Goal: Use online tool/utility: Utilize a website feature to perform a specific function

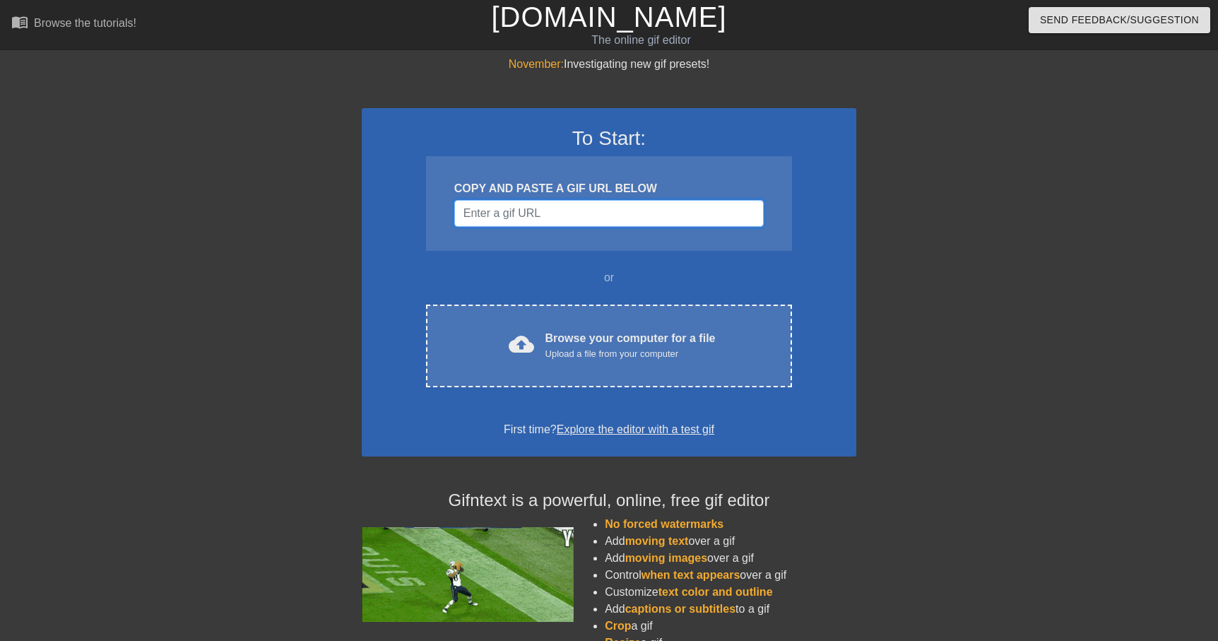
click at [600, 212] on input "Username" at bounding box center [609, 213] width 310 height 27
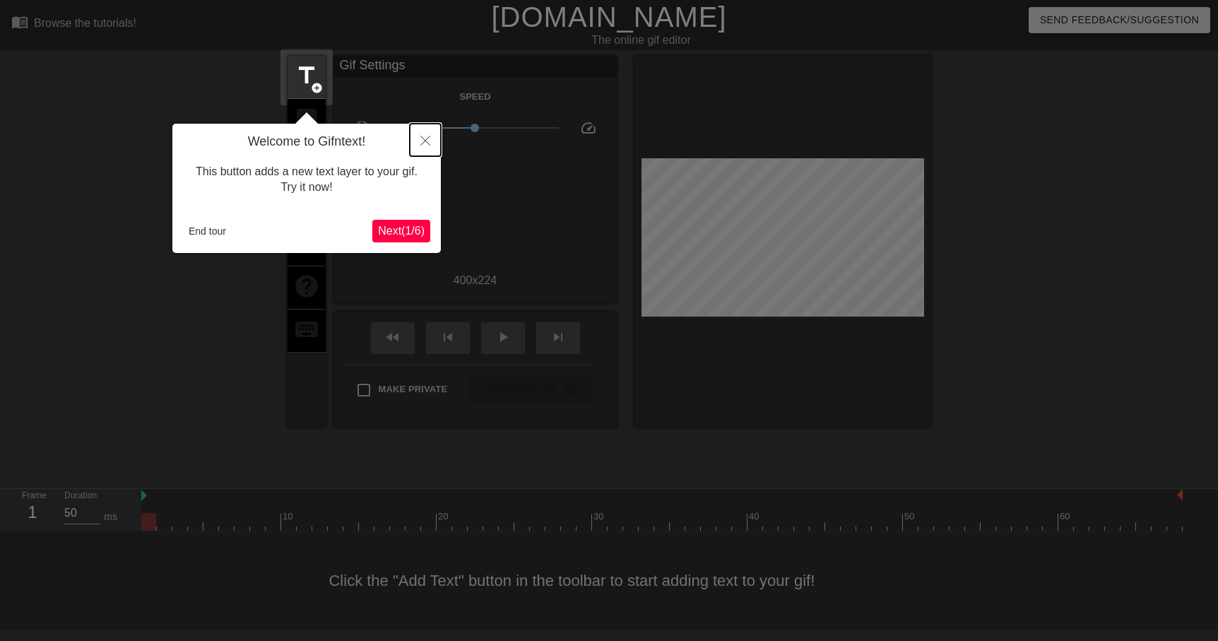
click at [421, 137] on icon "Close" at bounding box center [426, 141] width 10 height 10
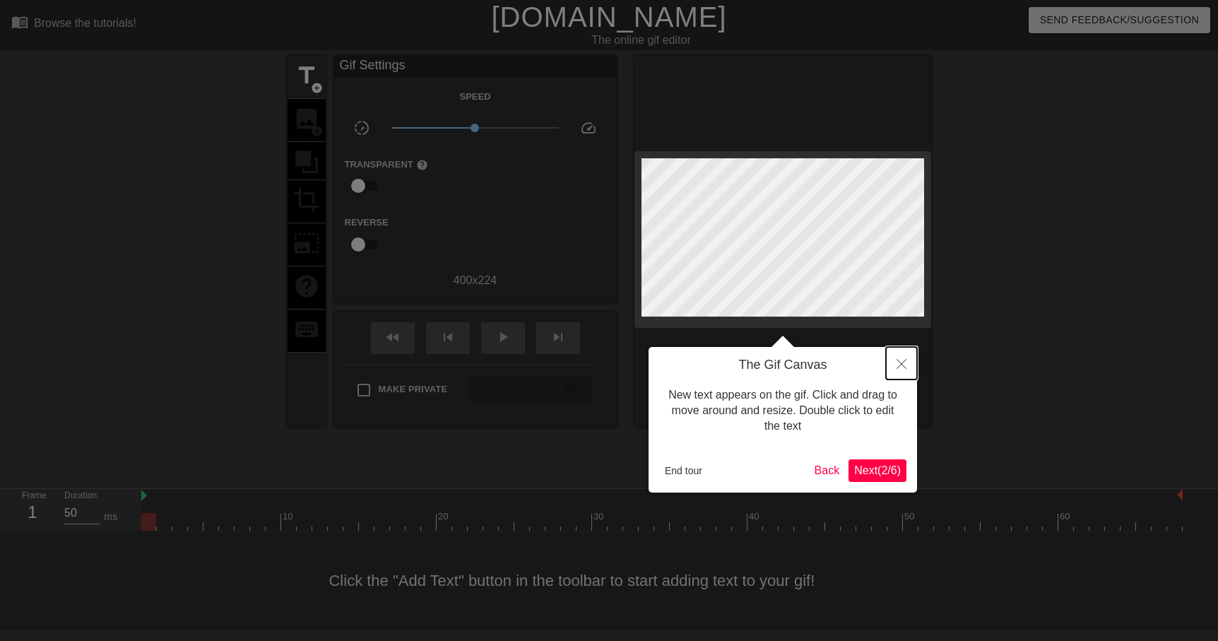
click at [900, 364] on icon "Close" at bounding box center [902, 364] width 10 height 10
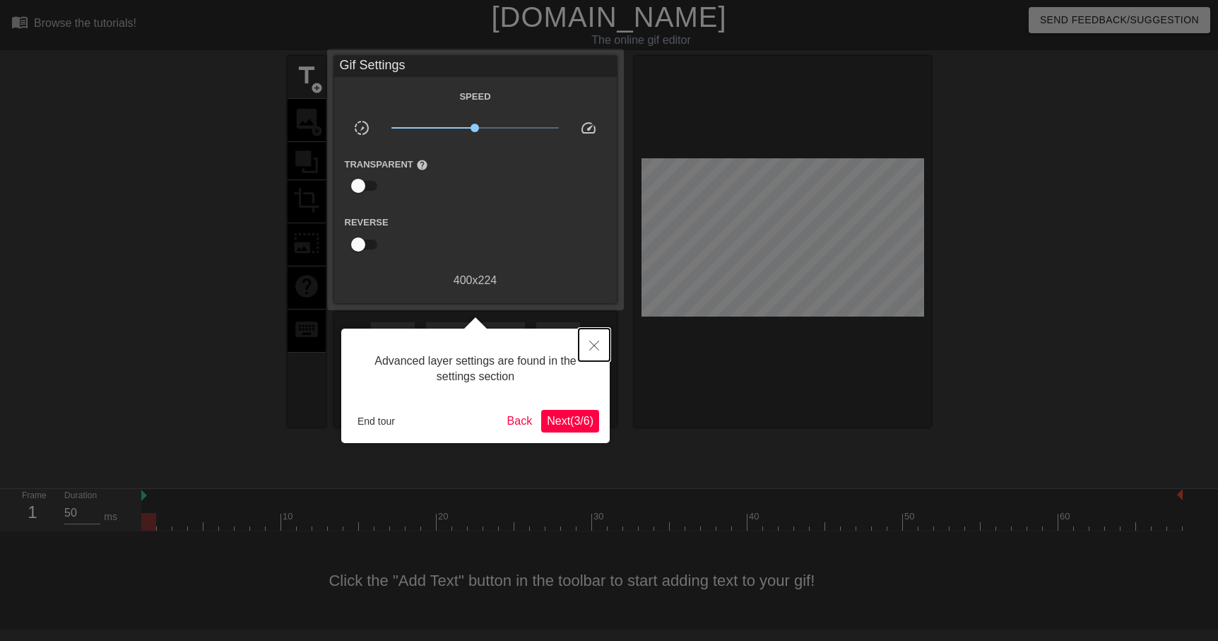
click at [595, 347] on icon "Close" at bounding box center [594, 346] width 10 height 10
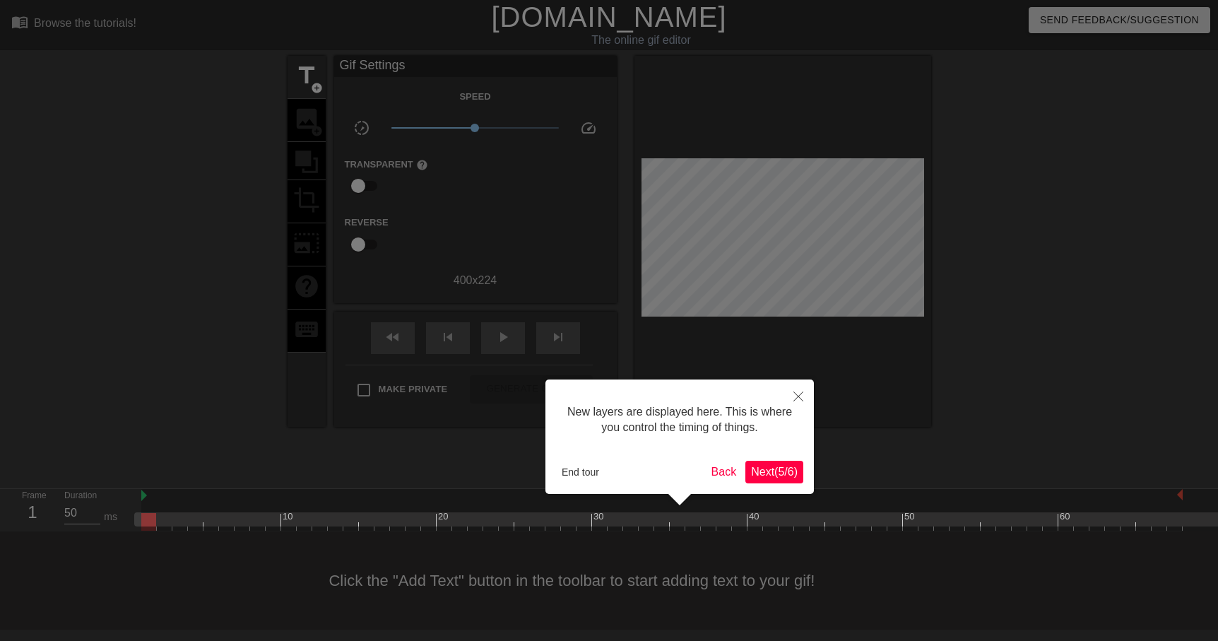
scroll to position [12, 0]
click at [797, 396] on icon "Close" at bounding box center [799, 397] width 10 height 10
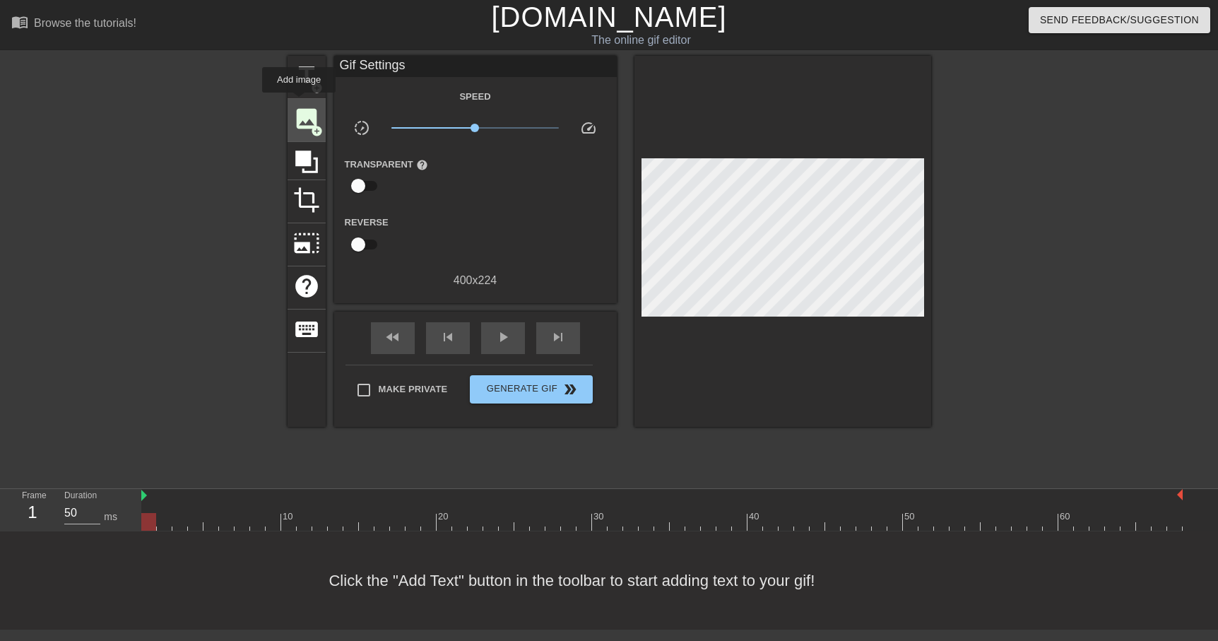
click at [300, 102] on div "image add_circle" at bounding box center [307, 120] width 38 height 43
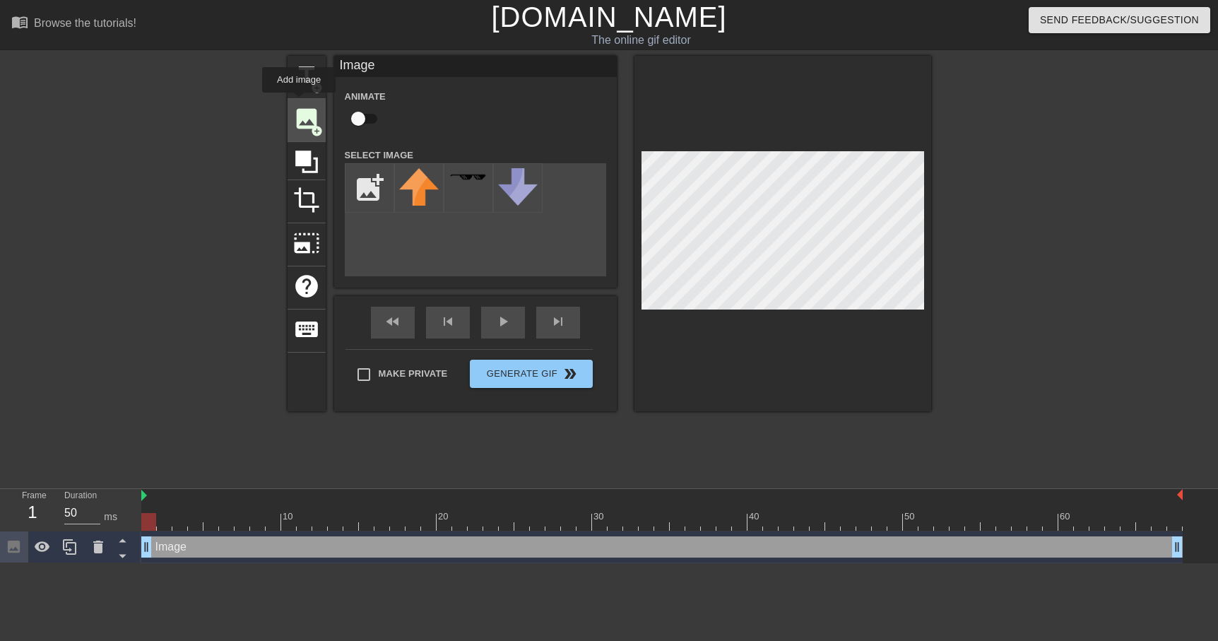
scroll to position [0, 0]
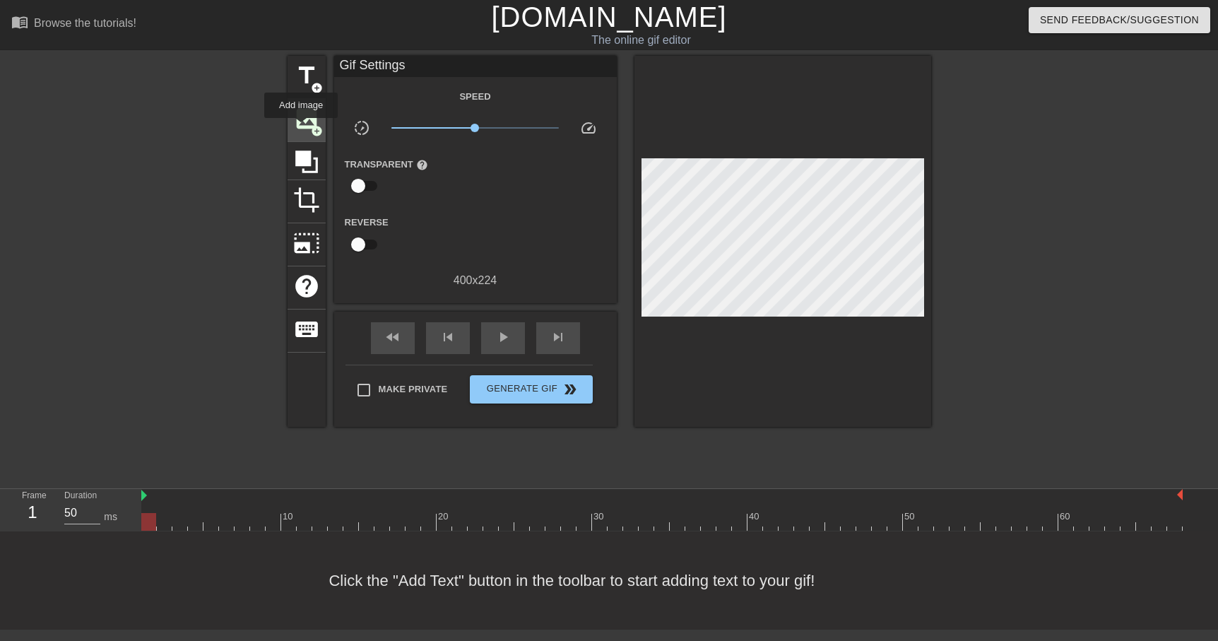
click at [302, 128] on span "image" at bounding box center [306, 118] width 27 height 27
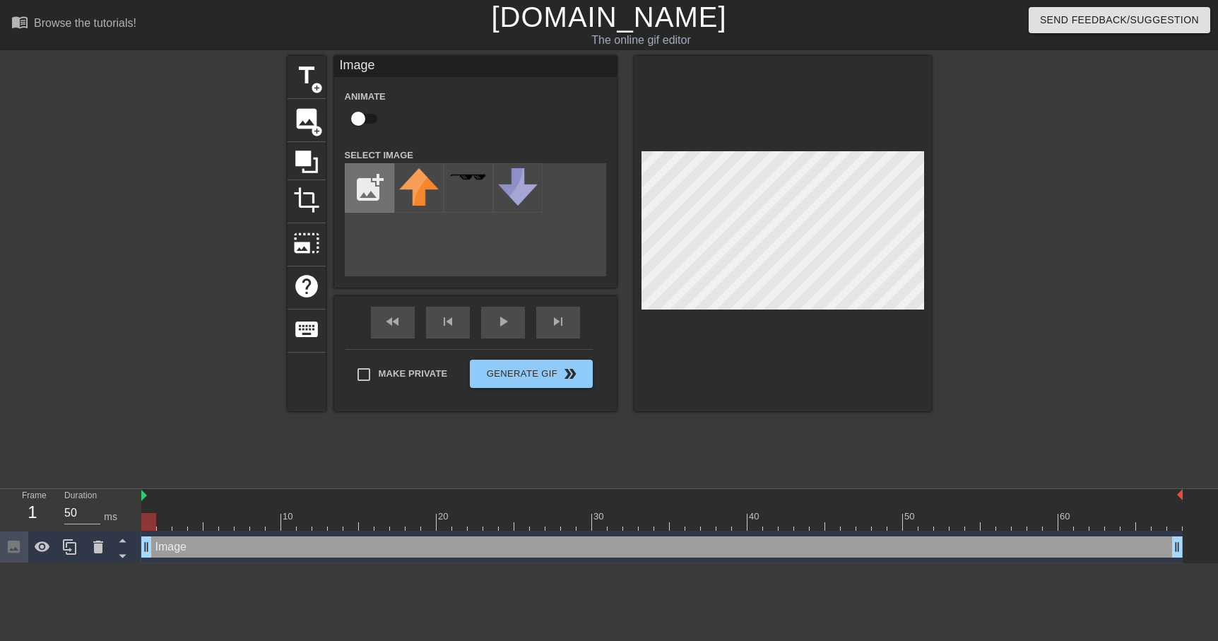
click at [363, 180] on input "file" at bounding box center [370, 188] width 48 height 48
type input "C:\fakepath\images.jpeg"
click at [416, 204] on img at bounding box center [419, 188] width 40 height 40
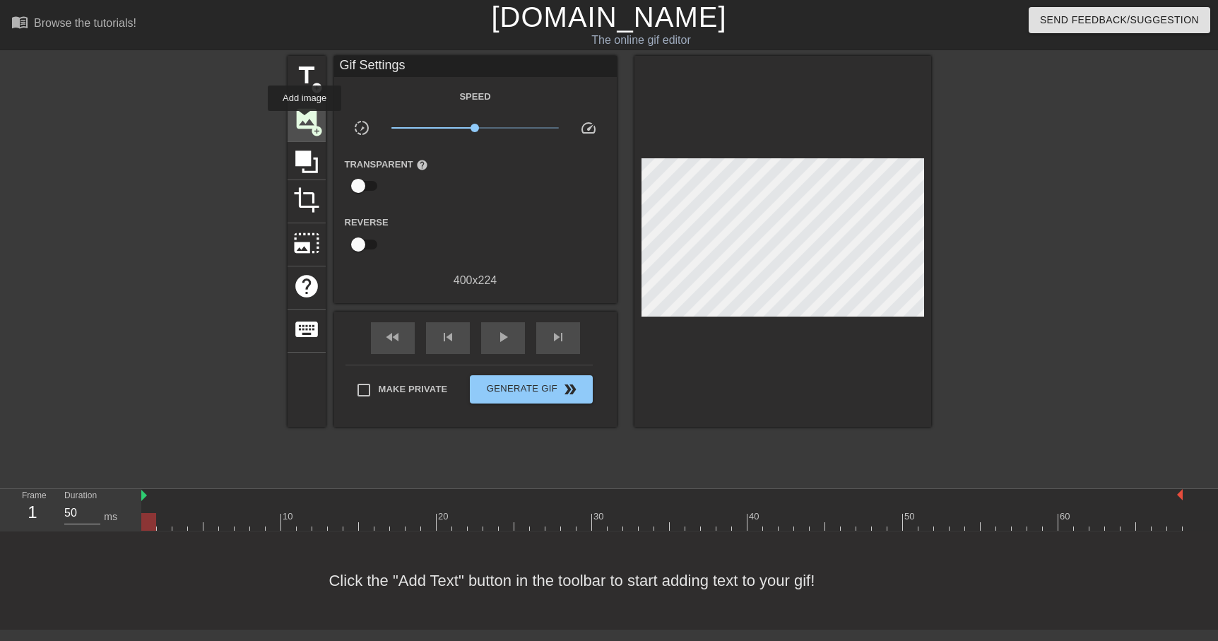
click at [305, 121] on span "image" at bounding box center [306, 118] width 27 height 27
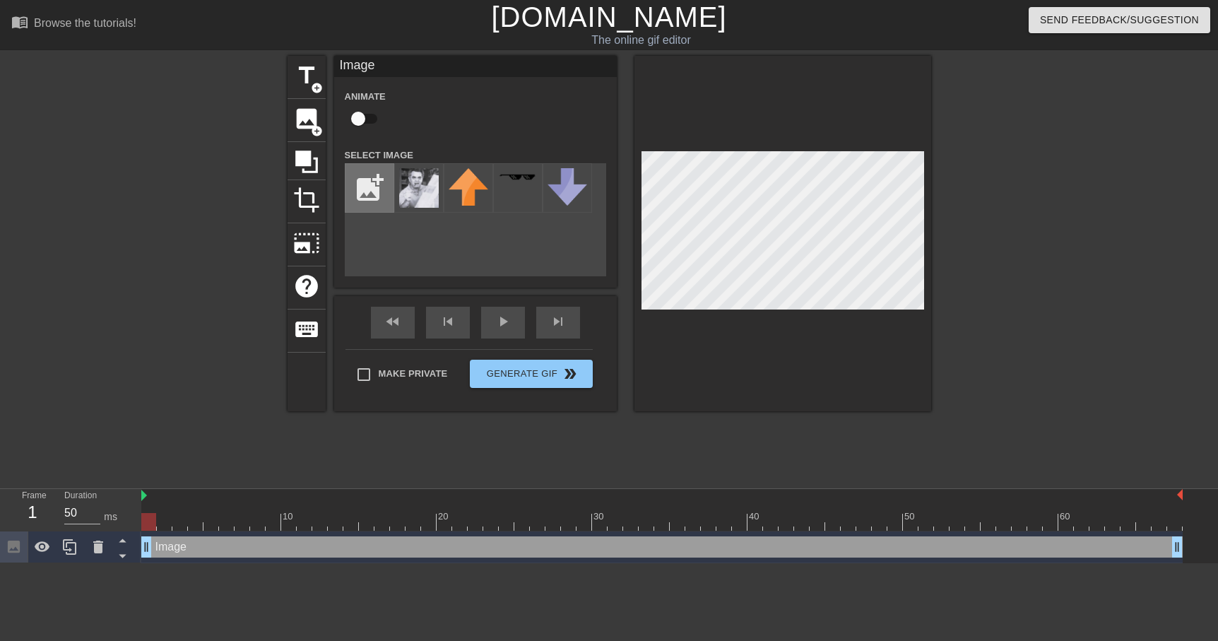
click at [364, 184] on input "file" at bounding box center [370, 188] width 48 height 48
type input "C:\fakepath\jack.png"
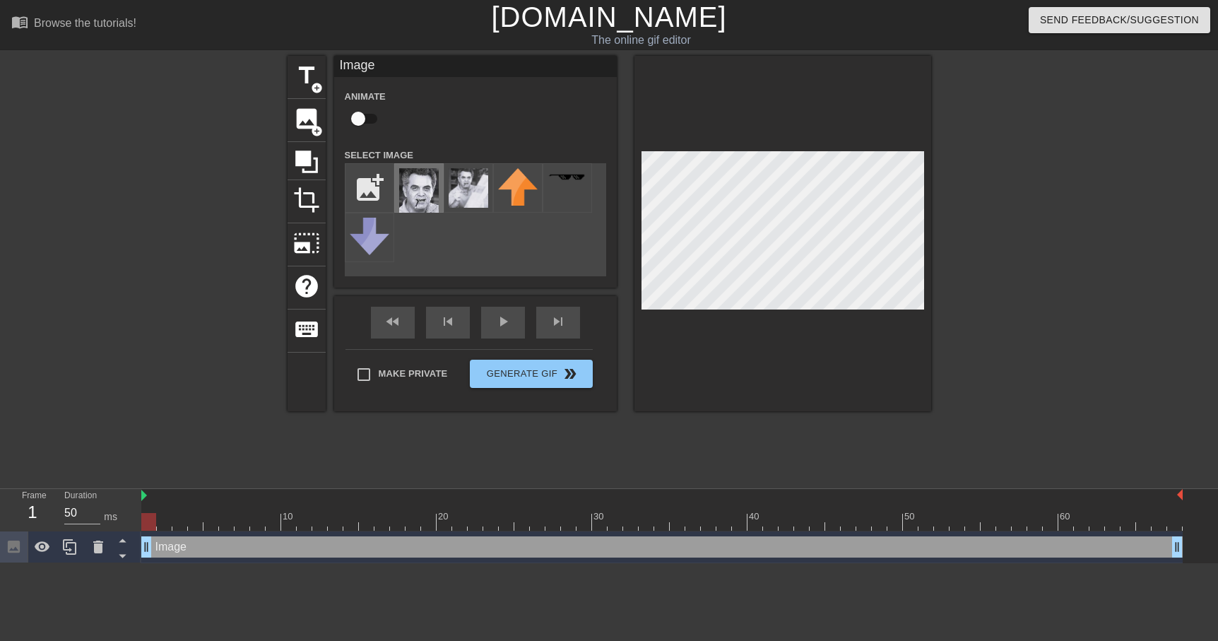
click at [426, 206] on img at bounding box center [419, 190] width 40 height 45
click at [514, 375] on button "Generate Gif double_arrow" at bounding box center [531, 374] width 122 height 28
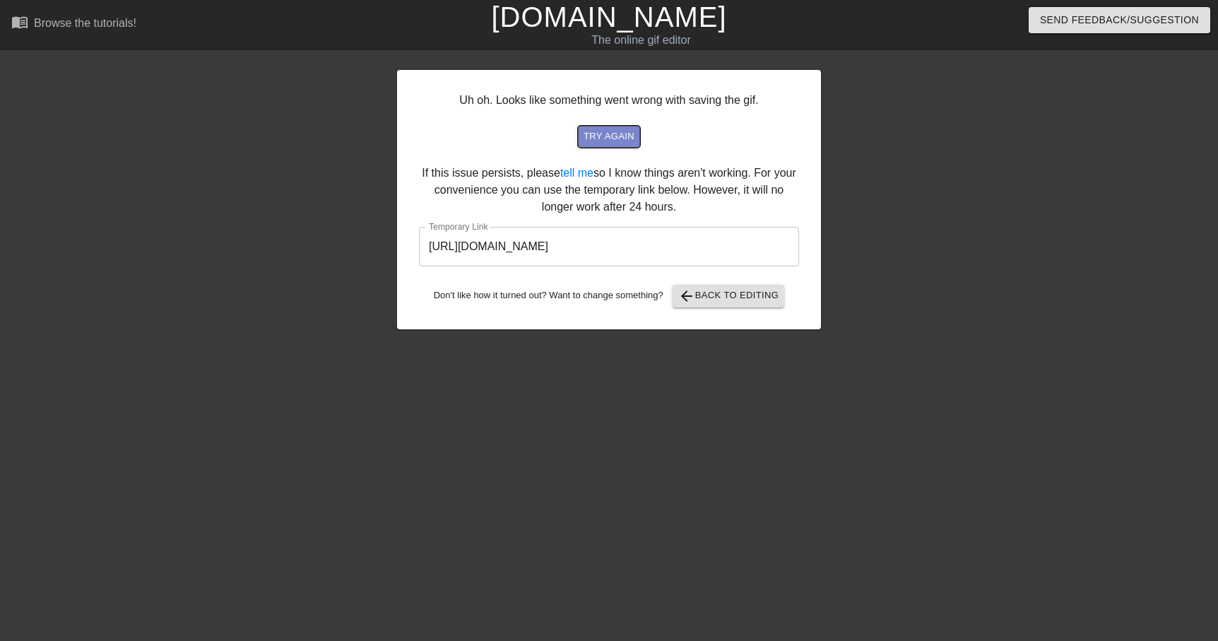
click at [616, 136] on span "try again" at bounding box center [609, 137] width 51 height 16
click at [721, 245] on input "[URL][DOMAIN_NAME]" at bounding box center [609, 247] width 380 height 40
drag, startPoint x: 721, startPoint y: 245, endPoint x: 450, endPoint y: 235, distance: 270.9
click at [450, 235] on input "[URL][DOMAIN_NAME]" at bounding box center [609, 247] width 380 height 40
